Goal: Find specific page/section: Find specific page/section

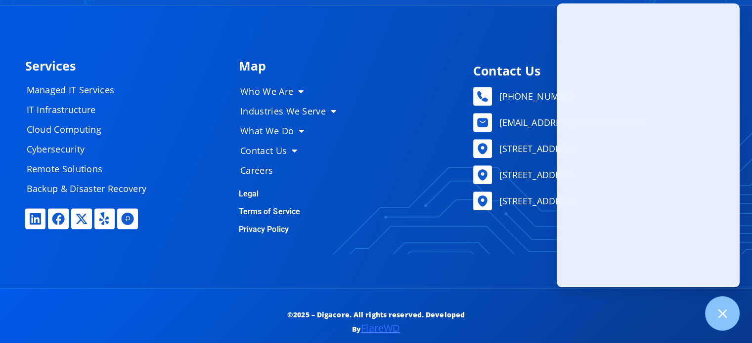
scroll to position [4905, 0]
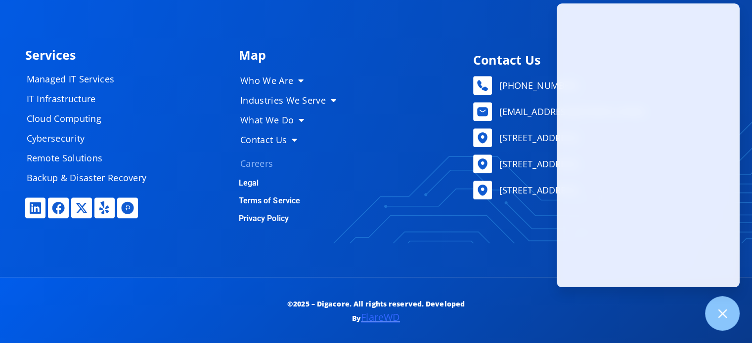
click at [251, 158] on link "Careers" at bounding box center [292, 164] width 124 height 20
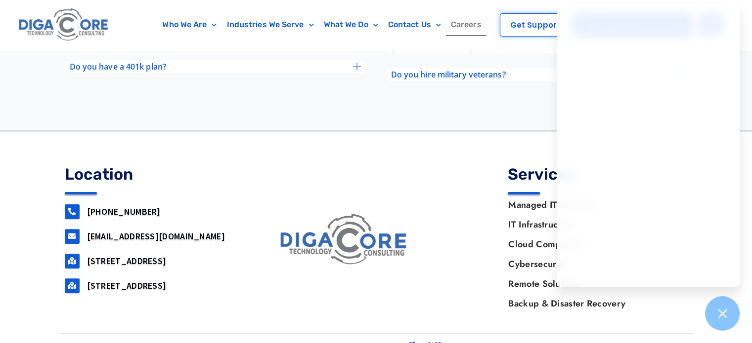
scroll to position [4021, 0]
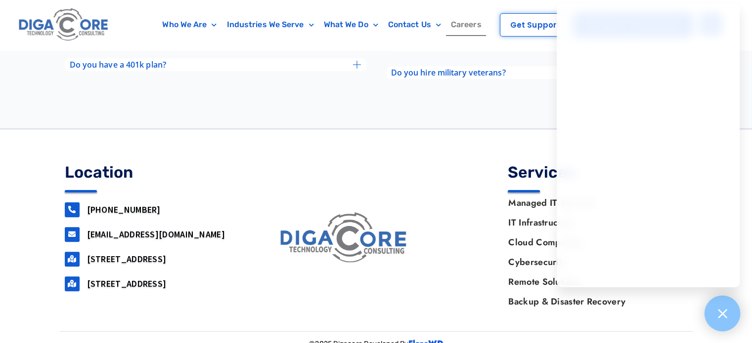
click at [720, 307] on icon at bounding box center [722, 313] width 13 height 13
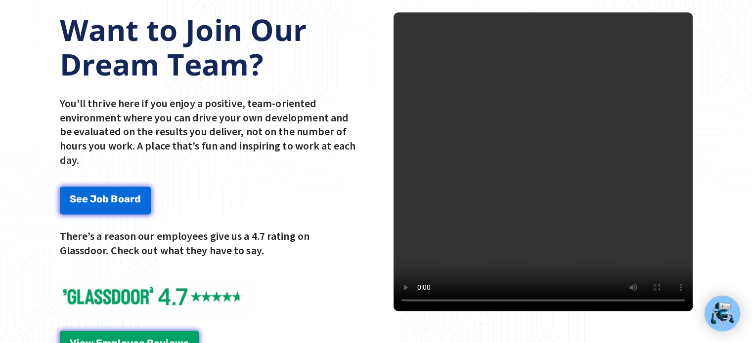
scroll to position [0, 0]
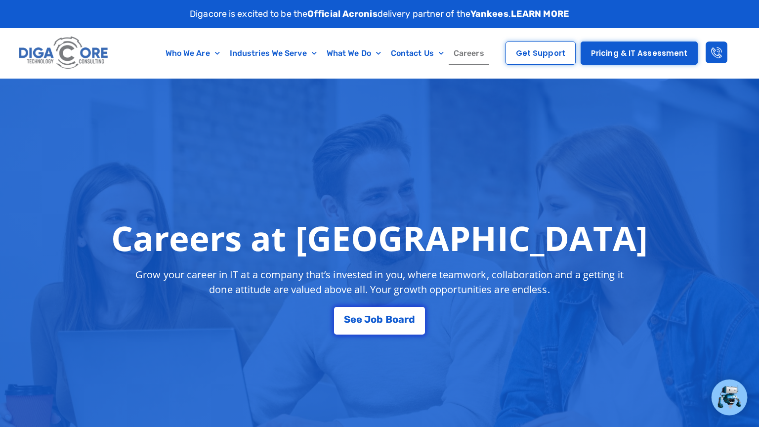
click at [29, 203] on div "Careers at [GEOGRAPHIC_DATA] Grow your career in IT at a company that’s investe…" at bounding box center [379, 276] width 759 height 395
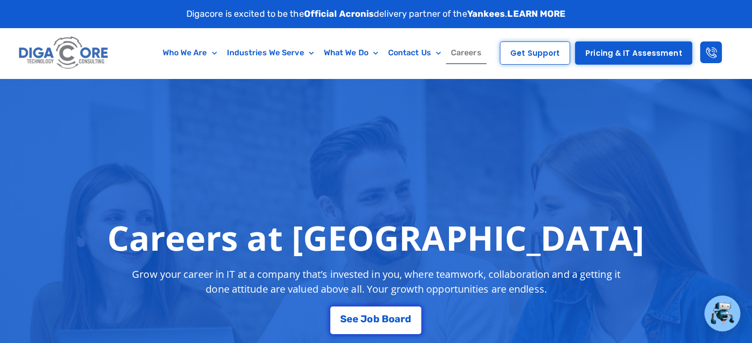
click at [29, 203] on div "Careers at [GEOGRAPHIC_DATA] Grow your career in IT at a company that’s investe…" at bounding box center [376, 276] width 752 height 395
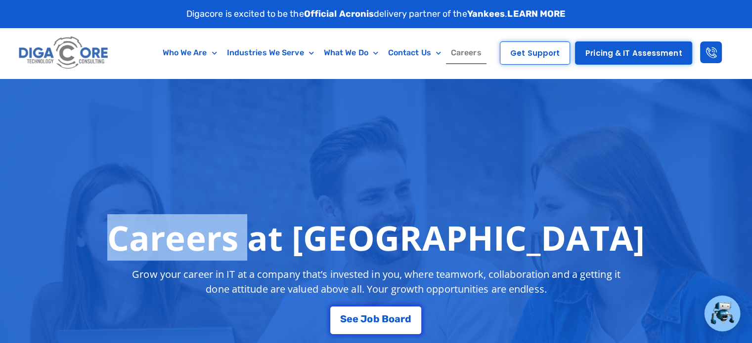
drag, startPoint x: 29, startPoint y: 203, endPoint x: 0, endPoint y: 222, distance: 34.8
click at [0, 222] on div "Careers at [GEOGRAPHIC_DATA] Grow your career in IT at a company that’s investe…" at bounding box center [376, 276] width 752 height 395
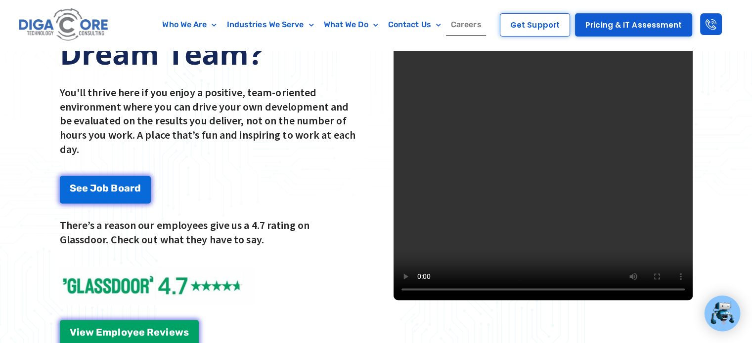
scroll to position [1253, 0]
